Goal: Task Accomplishment & Management: Complete application form

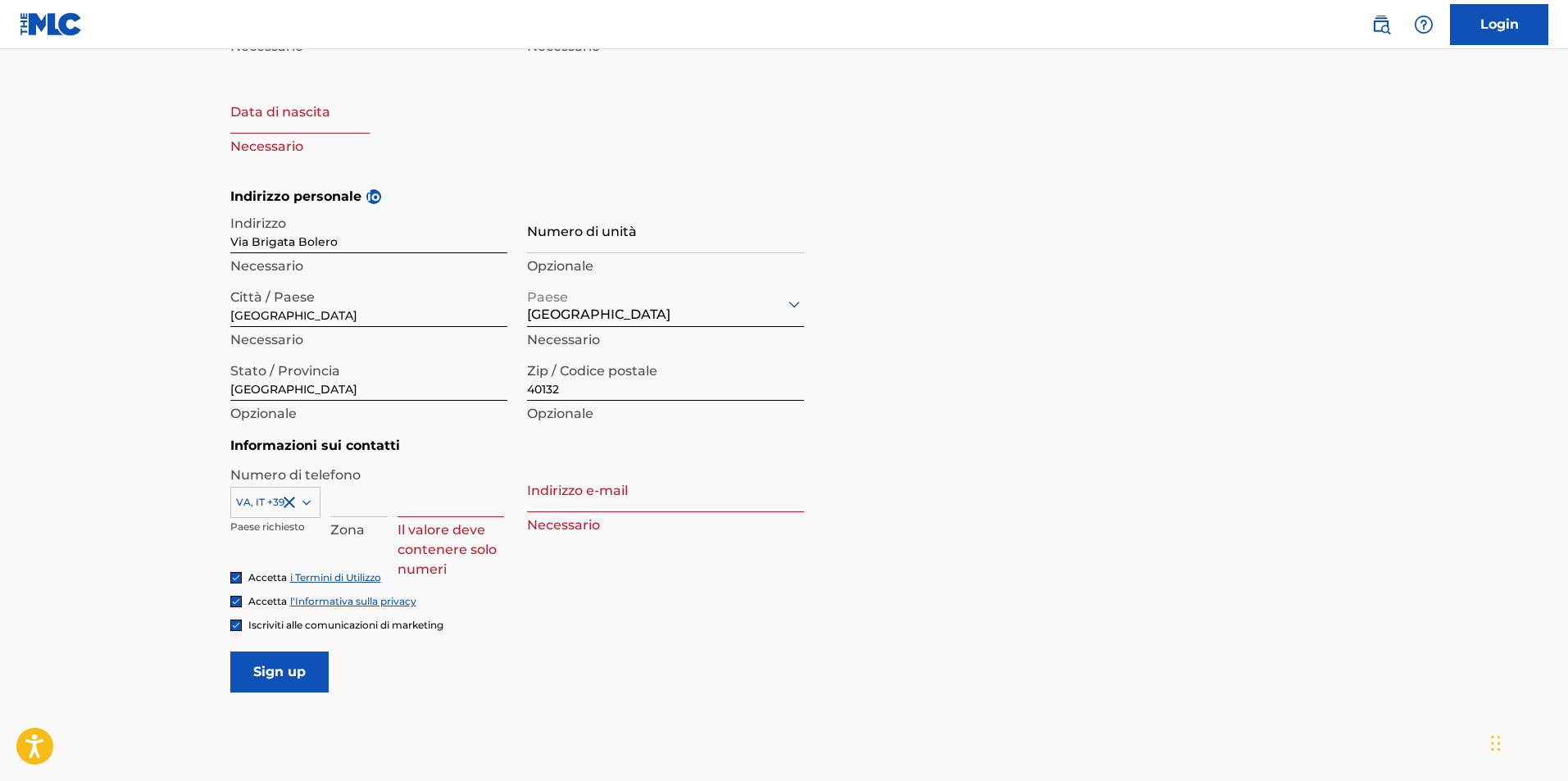
scroll to position [134, 0]
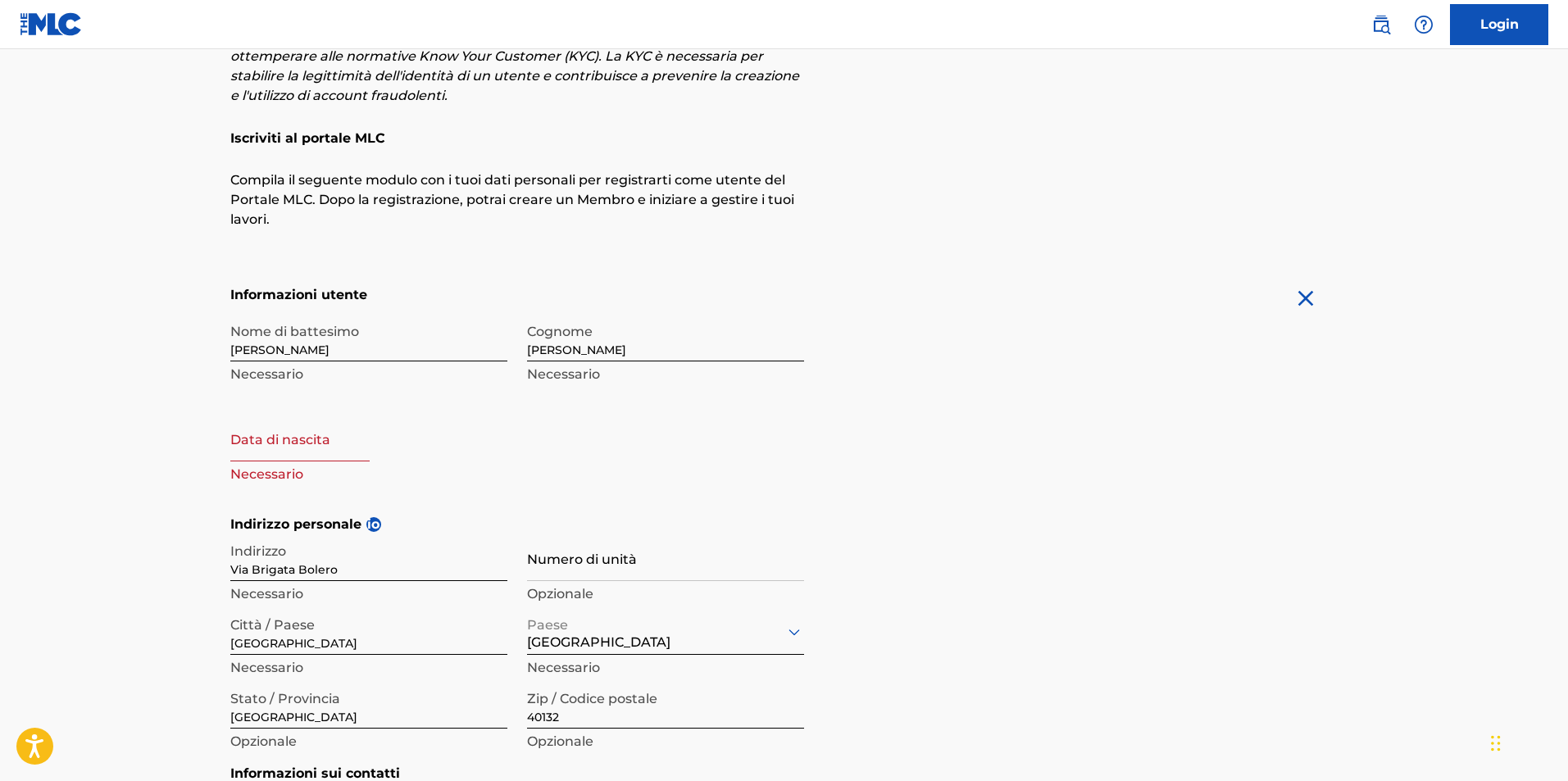
click at [312, 436] on input "text" at bounding box center [300, 438] width 140 height 47
select select "8"
select select "2025"
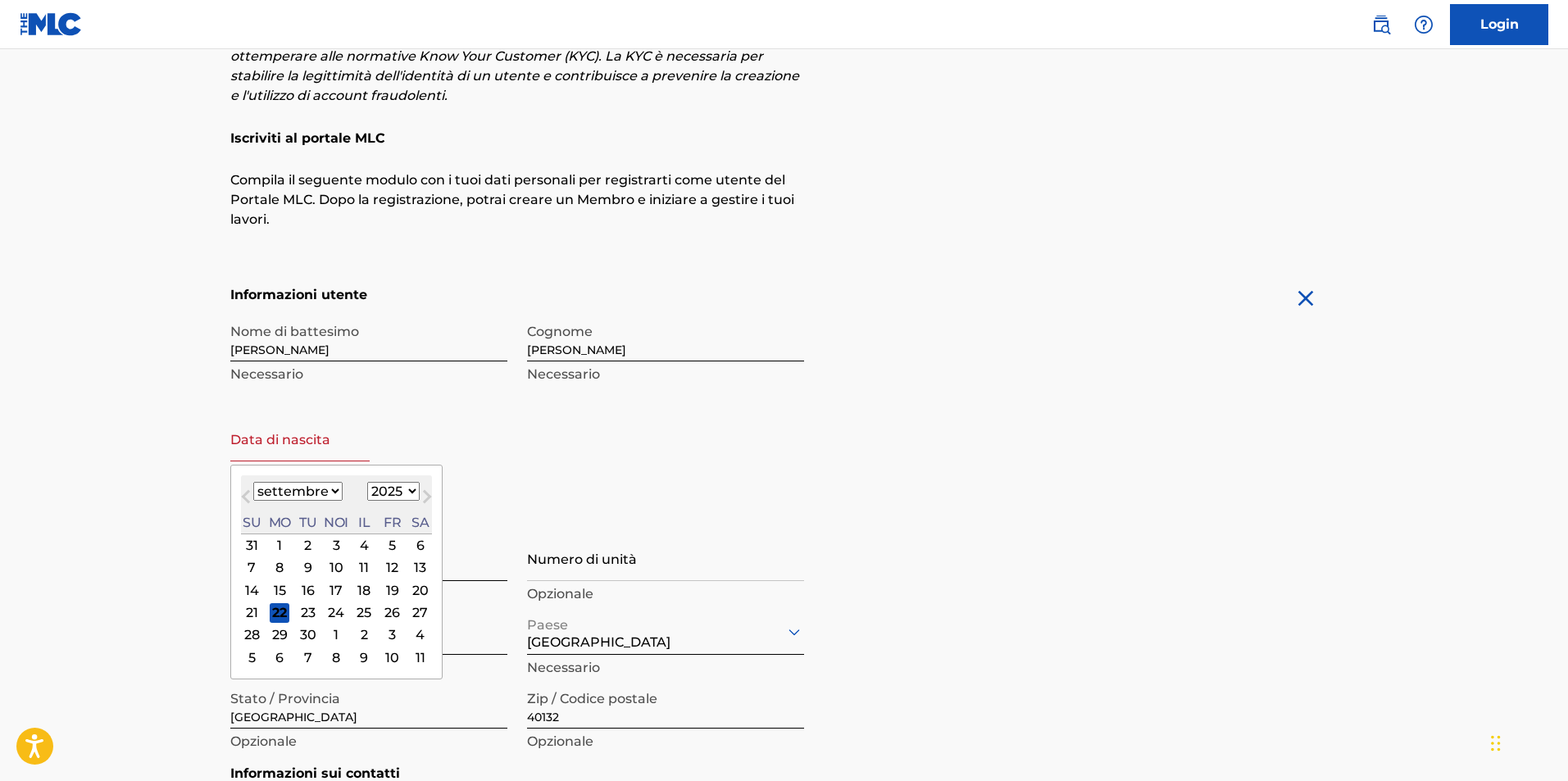
click at [329, 499] on select "[PERSON_NAME] aprile [PERSON_NAME][GEOGRAPHIC_DATA] agosto settembre ottobre no…" at bounding box center [297, 491] width 89 height 19
select select "5"
click at [253, 482] on select "[PERSON_NAME] aprile [PERSON_NAME][GEOGRAPHIC_DATA] agosto settembre ottobre no…" at bounding box center [297, 491] width 89 height 19
click at [393, 503] on div "June [DATE] Febbraio Marzo aprile Maggio Giugno [GEOGRAPHIC_DATA] agosto settem…" at bounding box center [336, 504] width 191 height 59
click at [394, 493] on select "1900 1901 1902 1903 1904 1905 1906 1907 1908 1909 1910 1911 1912 1913 1914 1915…" at bounding box center [394, 491] width 52 height 19
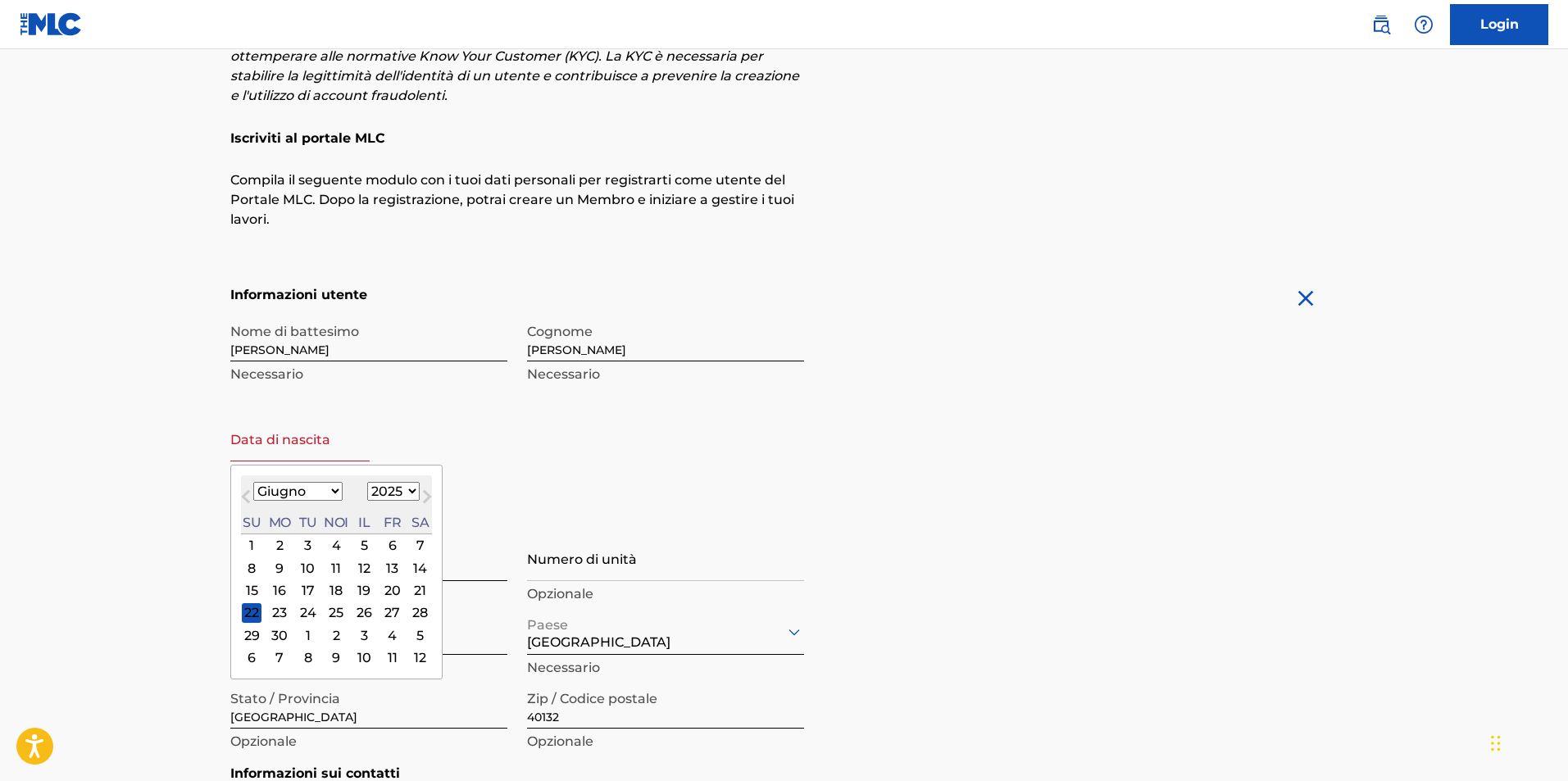
select select "2004"
click at [367, 482] on select "1900 1901 1902 1903 1904 1905 1906 1907 1908 1909 1910 1911 1912 1913 1914 1915…" at bounding box center [394, 491] width 52 height 19
click at [390, 595] on div "18" at bounding box center [392, 591] width 20 height 20
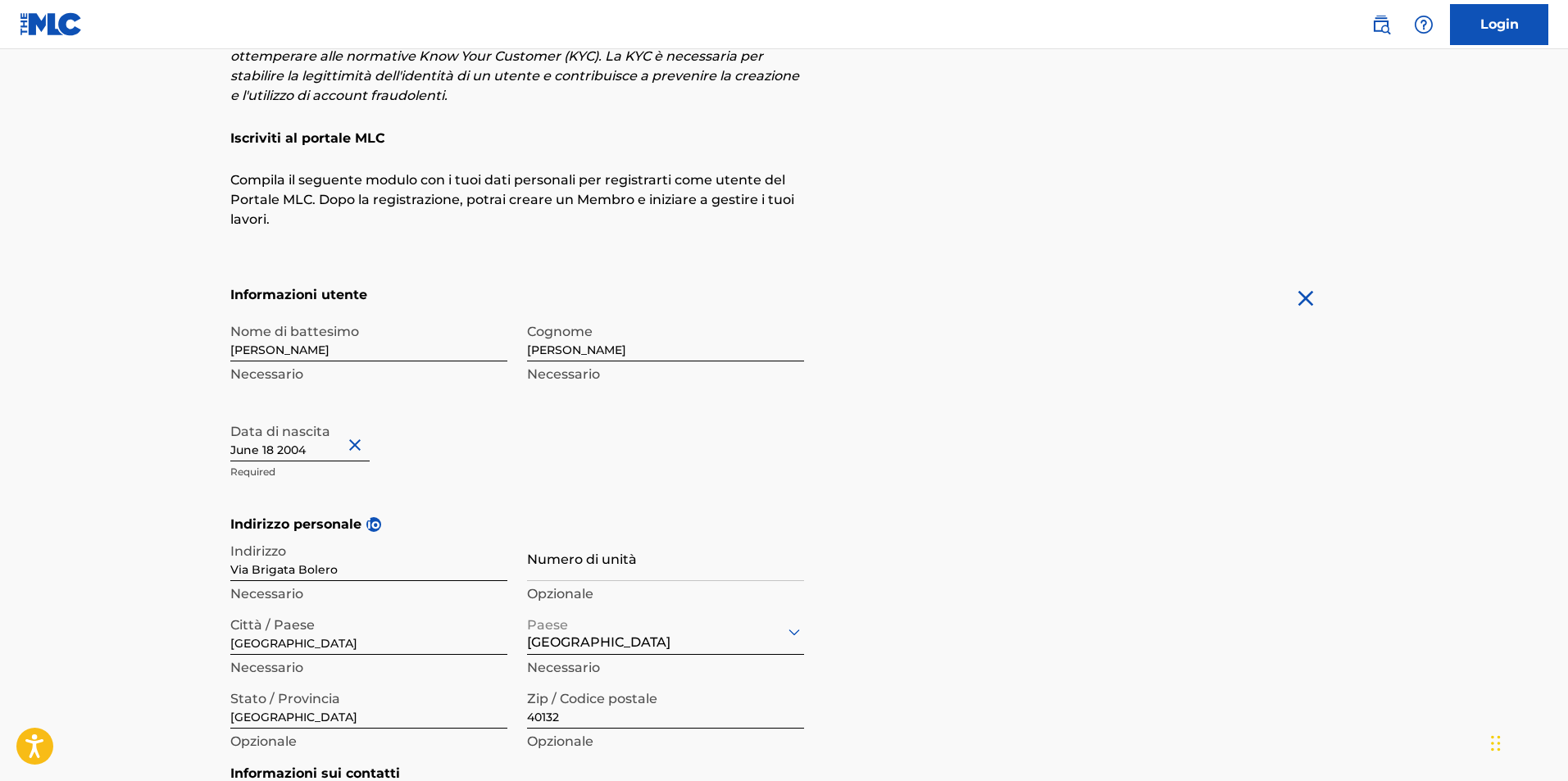
scroll to position [544, 0]
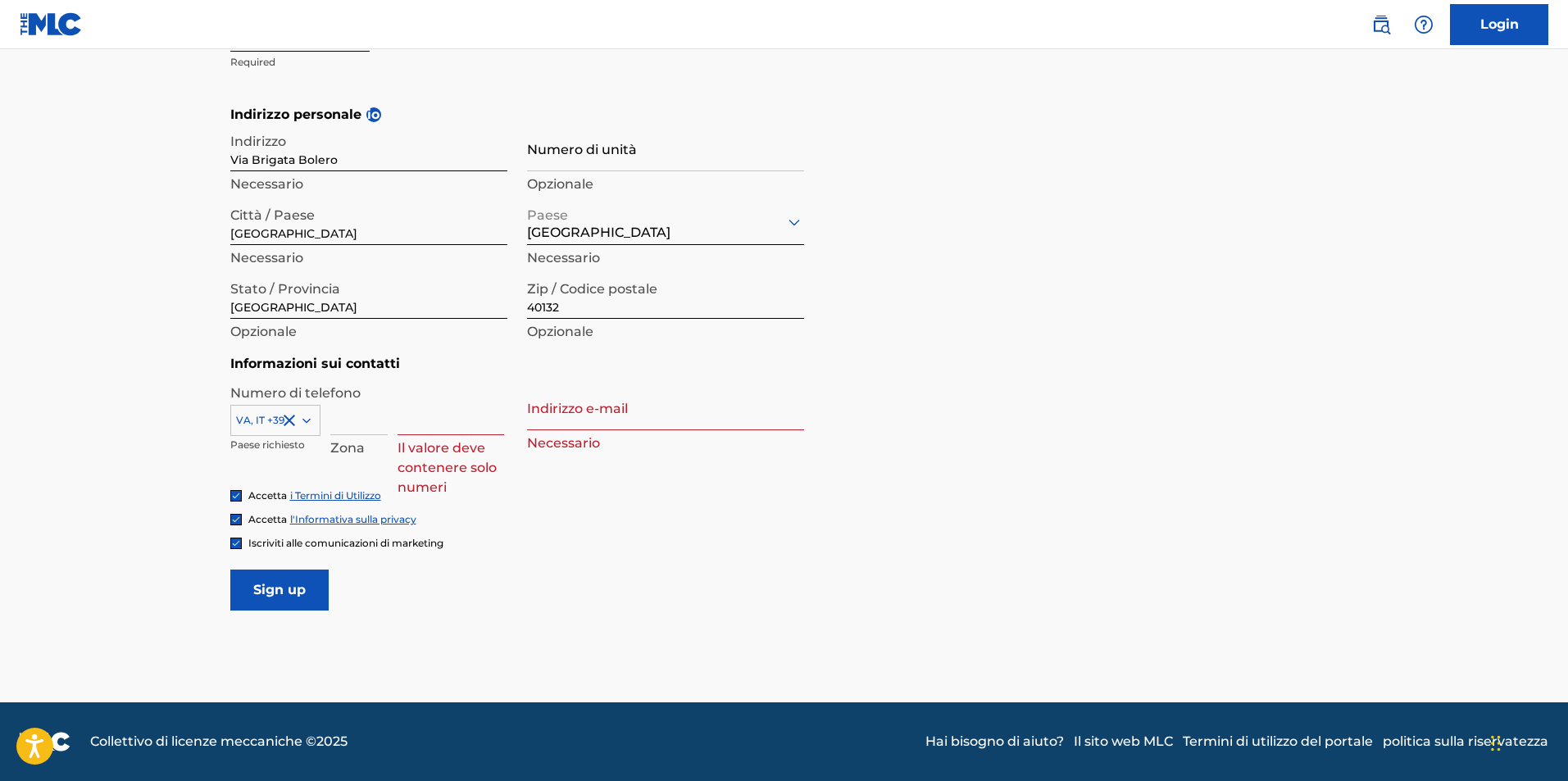
click at [259, 574] on input "Sign up" at bounding box center [279, 591] width 98 height 41
click at [434, 393] on input at bounding box center [451, 412] width 107 height 47
click at [434, 408] on input at bounding box center [451, 412] width 107 height 47
click at [381, 428] on input at bounding box center [358, 412] width 57 height 47
click at [456, 428] on input at bounding box center [451, 412] width 107 height 47
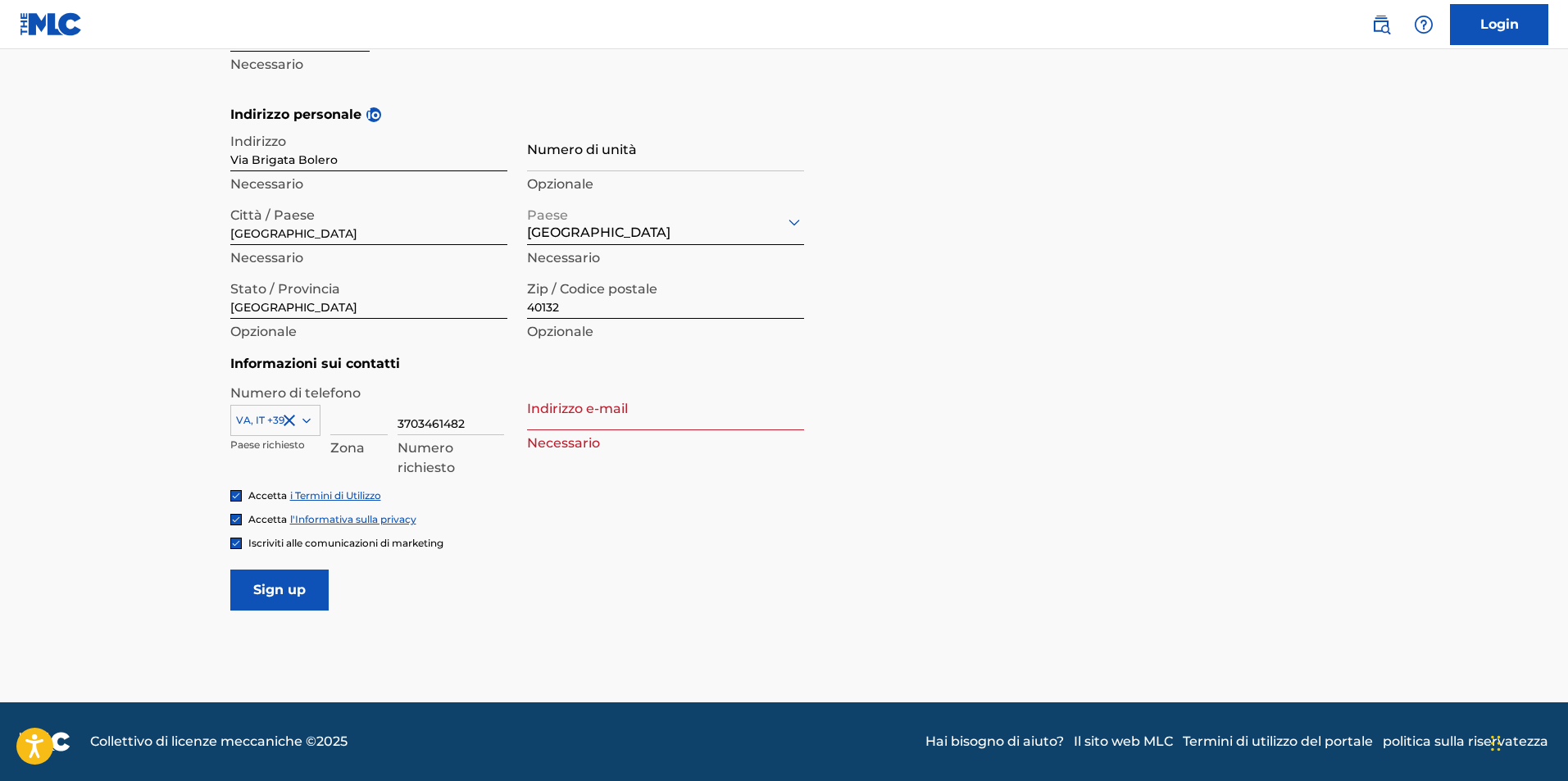
type input "3703461482"
click at [558, 419] on input "Indirizzo e-mail" at bounding box center [665, 407] width 277 height 47
type input "[EMAIL_ADDRESS][DOMAIN_NAME]"
click at [308, 591] on input "Sign up" at bounding box center [279, 591] width 98 height 41
